Goal: Task Accomplishment & Management: Complete application form

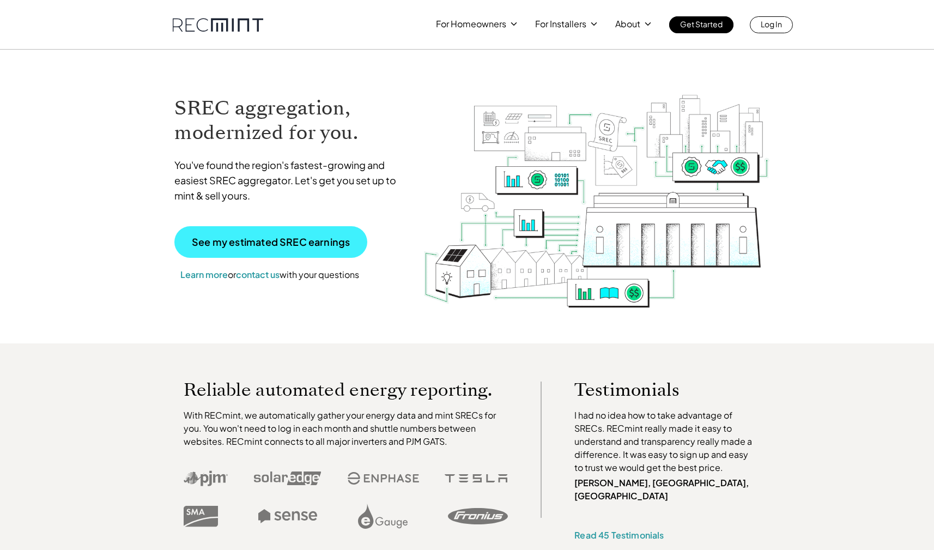
click at [243, 237] on p "See my estimated SREC earnings" at bounding box center [271, 242] width 158 height 10
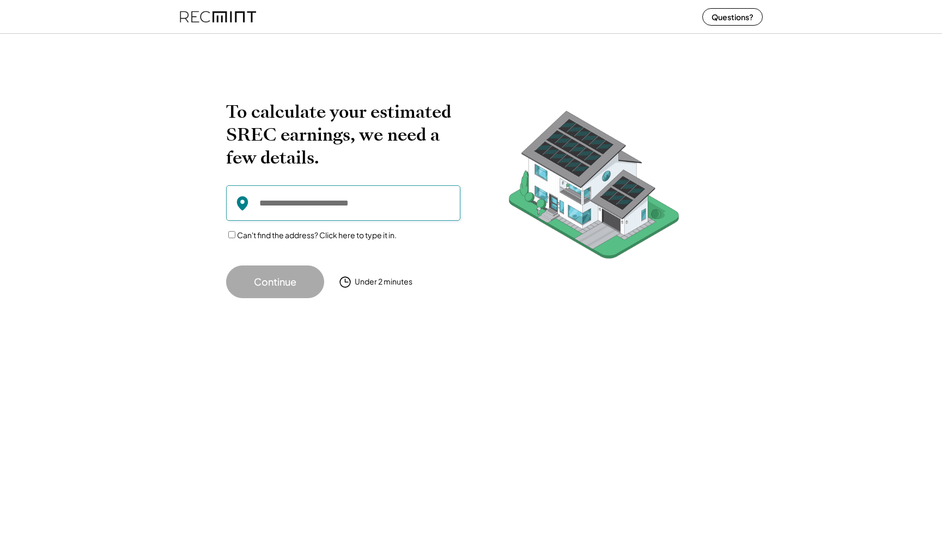
click at [292, 210] on input "input" at bounding box center [343, 202] width 234 height 35
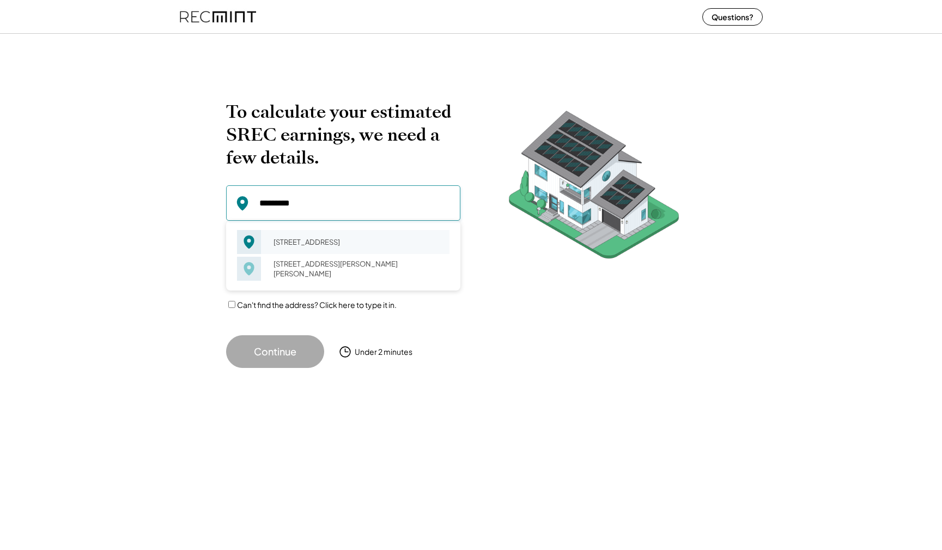
click at [313, 239] on div "511 Sigma Dr Fredericksburg, VA 22408" at bounding box center [357, 241] width 183 height 15
type input "**********"
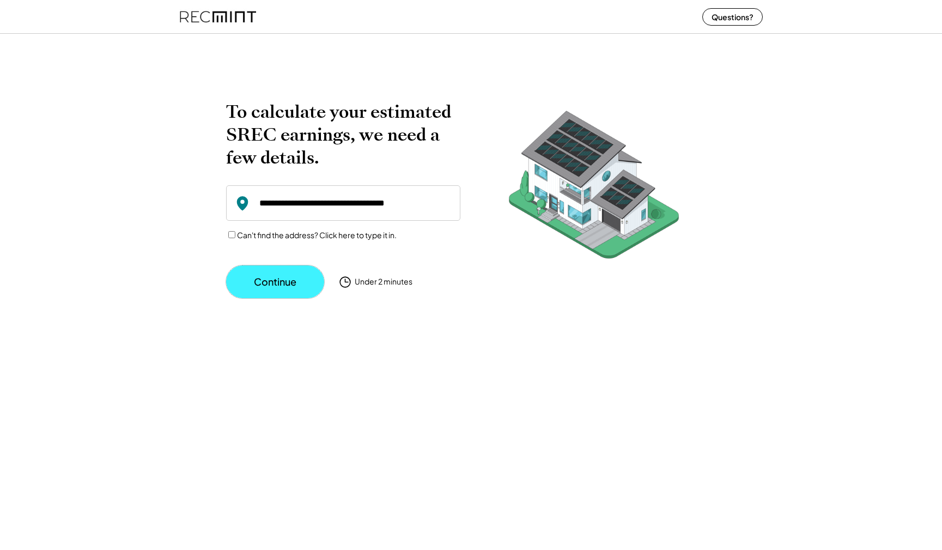
click at [282, 275] on button "Continue" at bounding box center [275, 281] width 98 height 33
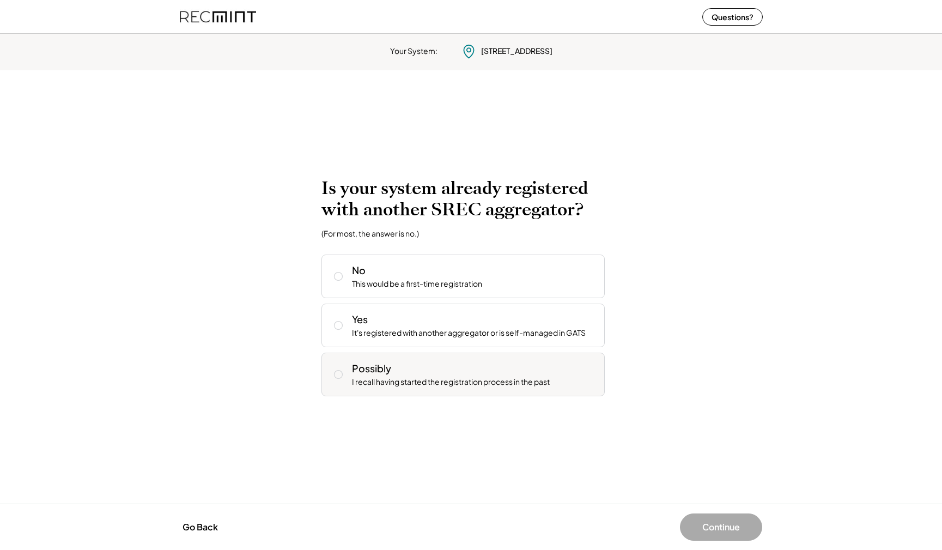
click at [338, 374] on icon at bounding box center [338, 374] width 11 height 11
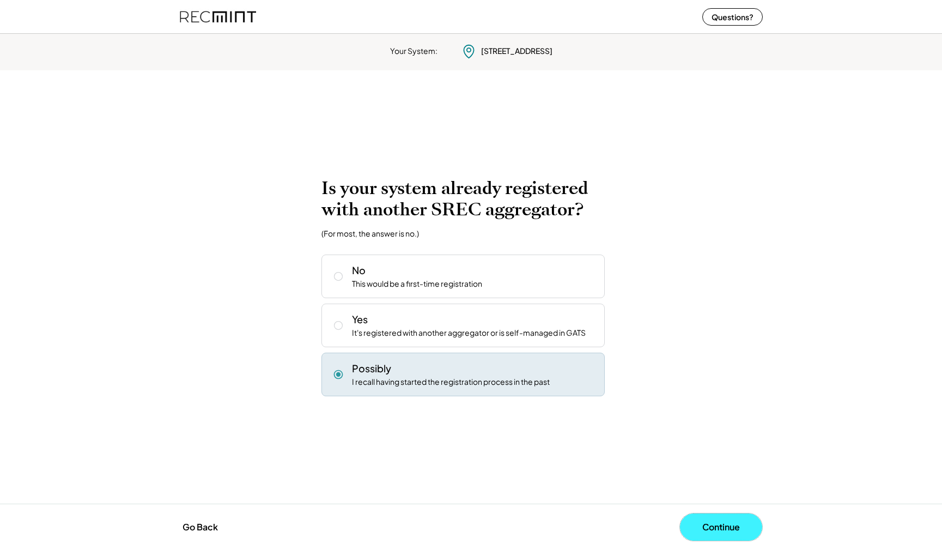
click at [733, 526] on button "Continue" at bounding box center [721, 526] width 82 height 27
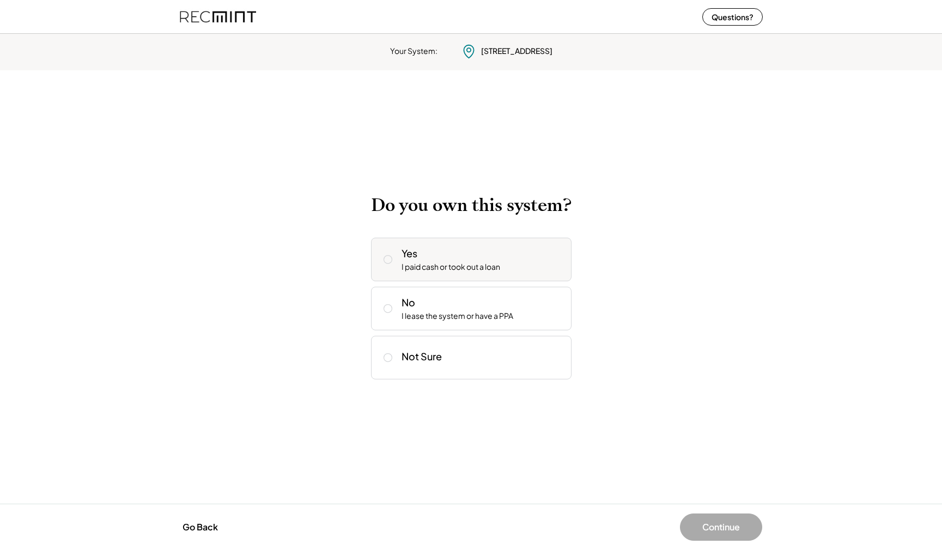
click at [383, 257] on use at bounding box center [387, 259] width 8 height 8
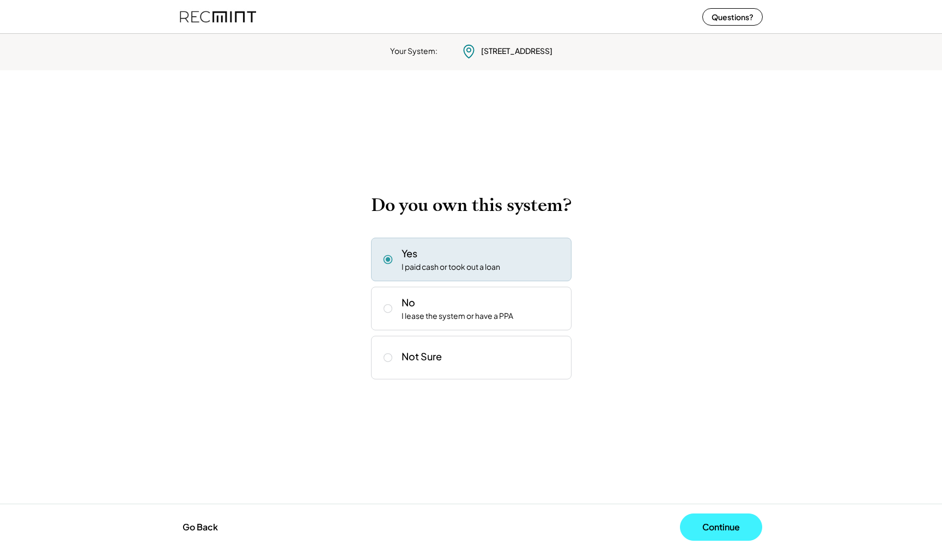
click at [720, 525] on button "Continue" at bounding box center [721, 526] width 82 height 27
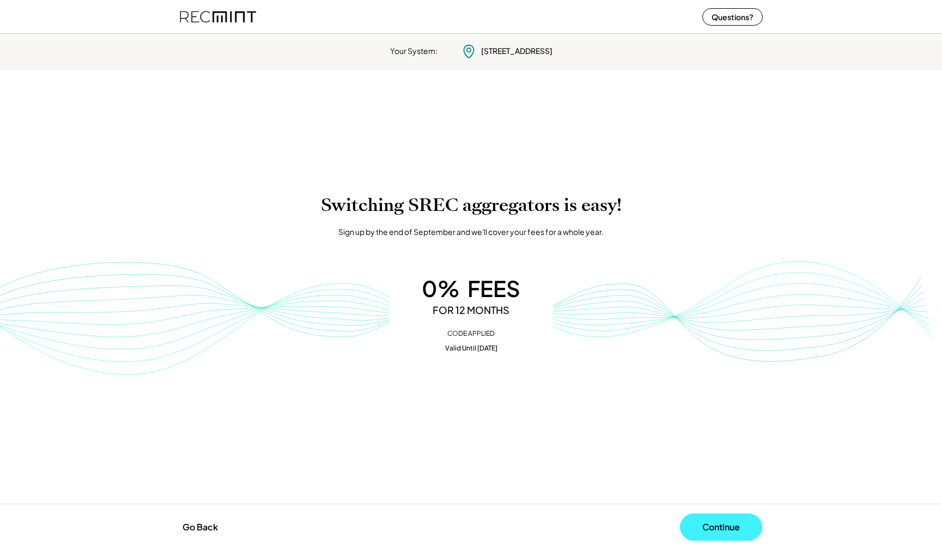
drag, startPoint x: 720, startPoint y: 525, endPoint x: 715, endPoint y: 518, distance: 8.3
click at [717, 522] on button "Continue" at bounding box center [721, 526] width 82 height 27
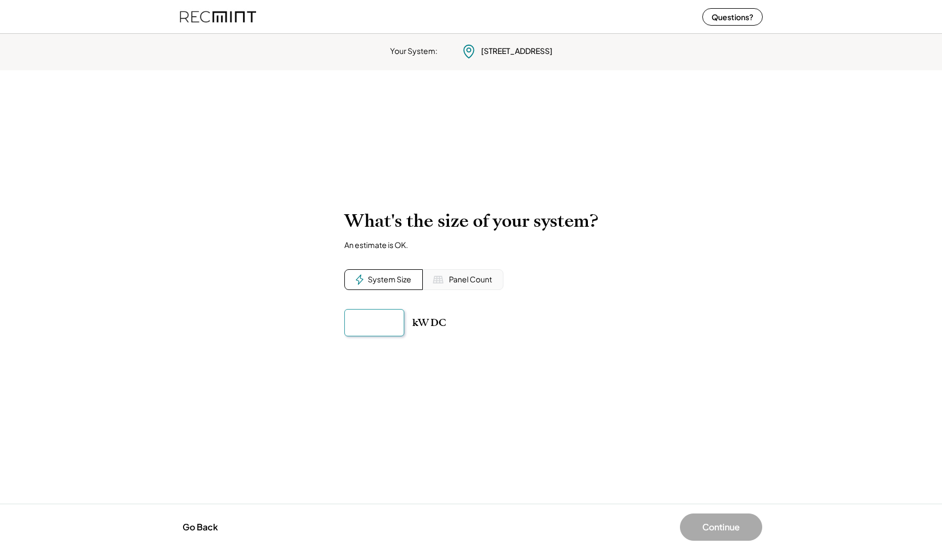
click at [364, 319] on input "input" at bounding box center [374, 322] width 60 height 27
click at [445, 276] on div "Panel Count" at bounding box center [463, 279] width 81 height 21
click at [362, 325] on input "input" at bounding box center [374, 322] width 60 height 27
drag, startPoint x: 356, startPoint y: 321, endPoint x: 366, endPoint y: 322, distance: 9.3
click at [366, 322] on input "input" at bounding box center [374, 322] width 60 height 27
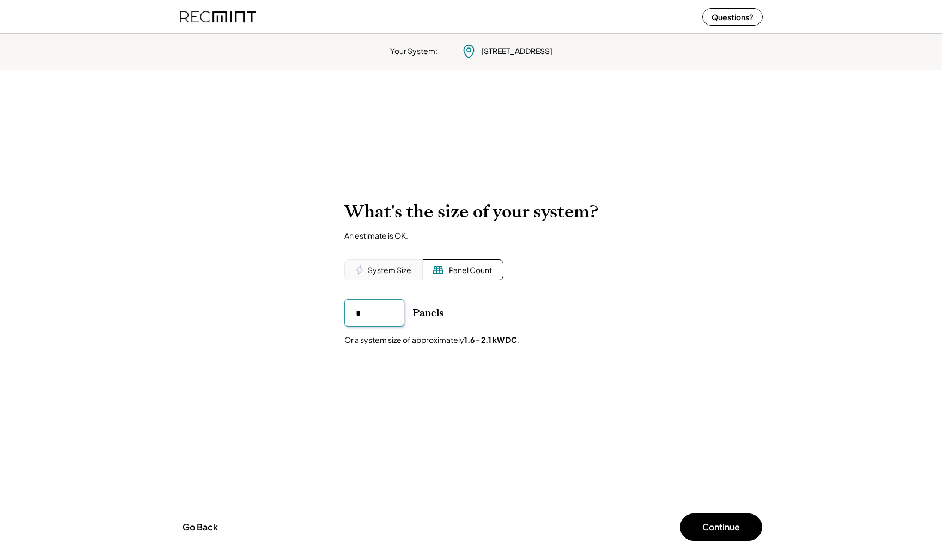
type input "**"
click at [736, 526] on button "Continue" at bounding box center [721, 526] width 82 height 27
